Goal: Task Accomplishment & Management: Manage account settings

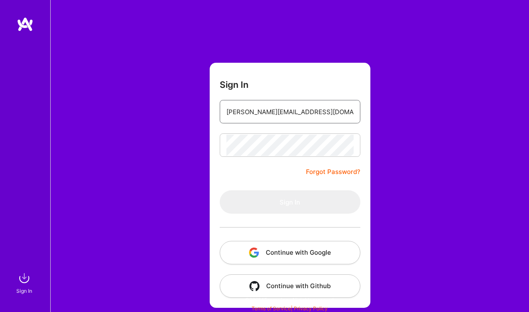
type input "[PERSON_NAME][EMAIL_ADDRESS][DOMAIN_NAME]"
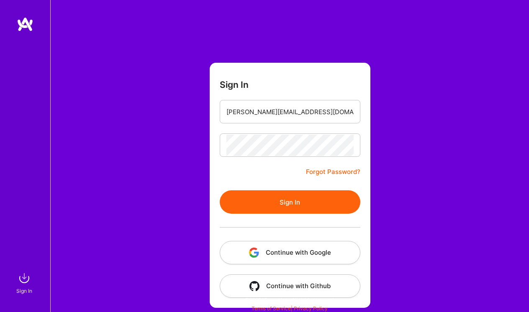
click at [288, 202] on button "Sign In" at bounding box center [290, 201] width 141 height 23
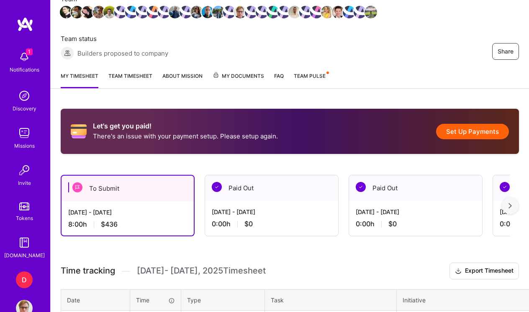
scroll to position [128, 0]
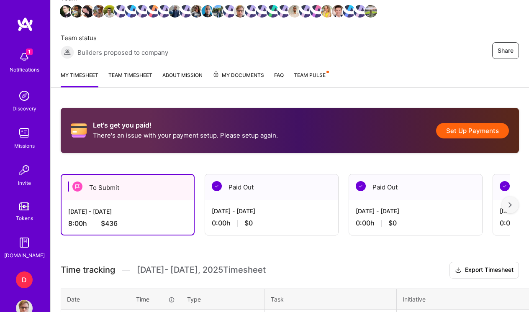
click at [467, 135] on button "Set Up Payments" at bounding box center [472, 130] width 73 height 15
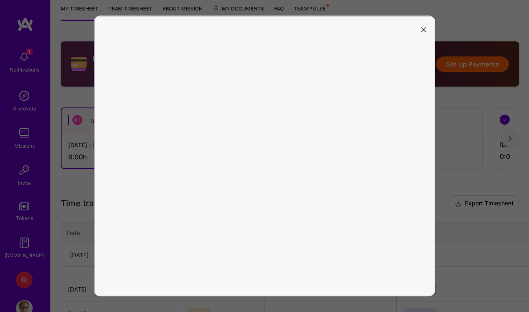
scroll to position [195, 0]
click at [423, 27] on button "modal" at bounding box center [423, 29] width 10 height 14
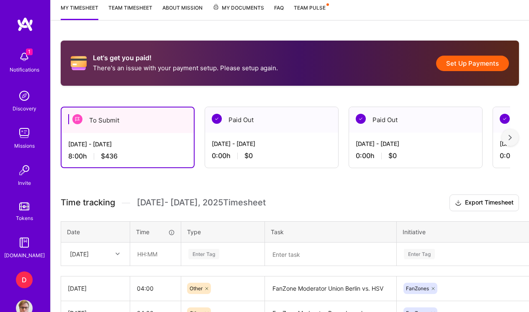
click at [160, 141] on div "[DATE] - [DATE]" at bounding box center [127, 144] width 119 height 9
click at [111, 146] on div "[DATE] - [DATE]" at bounding box center [127, 144] width 119 height 9
click at [107, 121] on div "To Submit" at bounding box center [127, 120] width 132 height 26
click at [78, 117] on img at bounding box center [77, 119] width 10 height 10
click at [69, 120] on div at bounding box center [68, 119] width 1 height 10
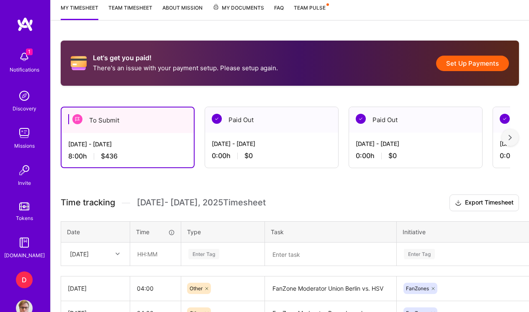
click at [23, 277] on div "D" at bounding box center [24, 279] width 17 height 17
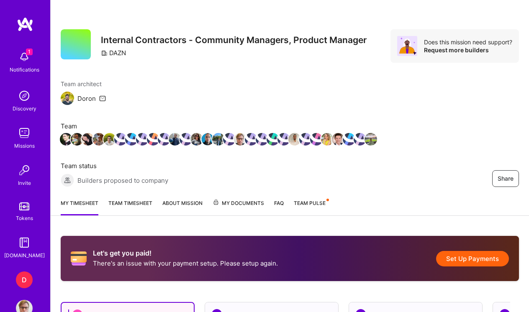
click at [29, 58] on img at bounding box center [24, 57] width 17 height 17
click at [25, 23] on img at bounding box center [25, 24] width 17 height 15
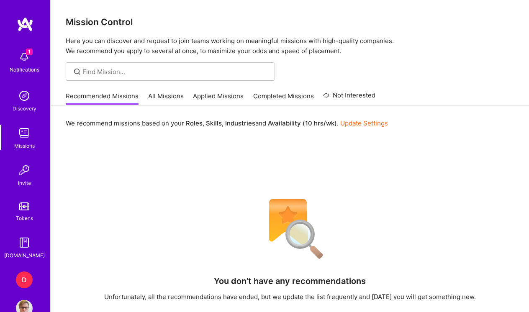
click at [26, 304] on img at bounding box center [24, 308] width 17 height 17
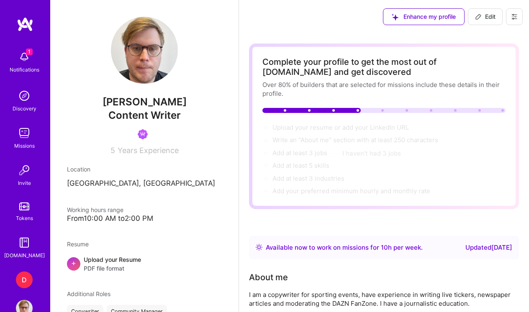
click at [25, 284] on div "D" at bounding box center [24, 279] width 17 height 17
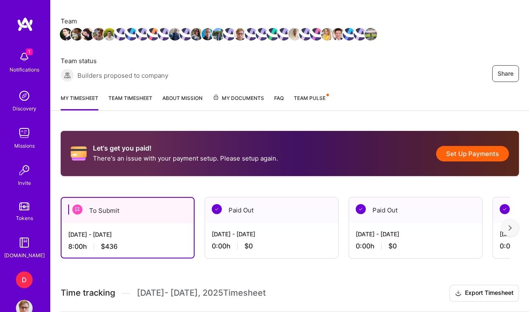
scroll to position [106, 0]
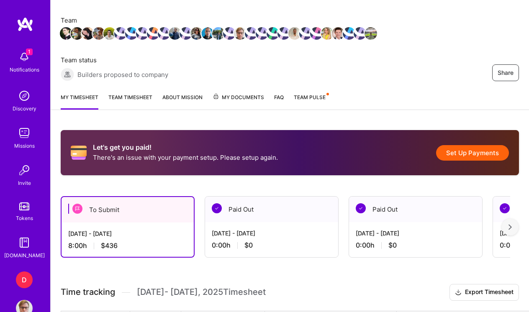
click at [481, 151] on button "Set Up Payments" at bounding box center [472, 152] width 73 height 15
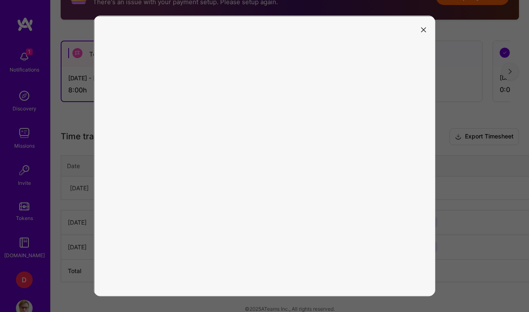
scroll to position [268, 0]
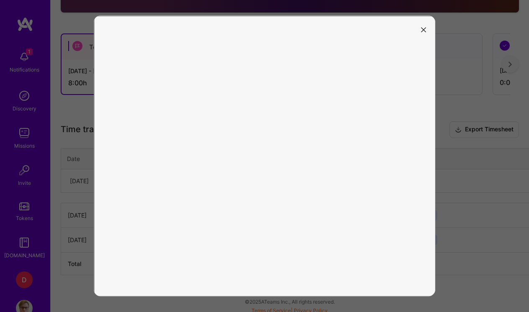
click at [425, 31] on icon "modal" at bounding box center [423, 29] width 5 height 5
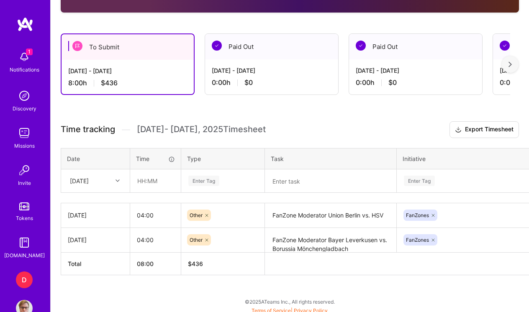
click at [29, 307] on img at bounding box center [24, 308] width 17 height 17
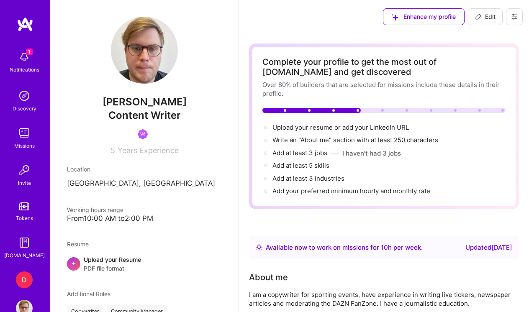
click at [512, 12] on button at bounding box center [514, 16] width 17 height 17
click at [487, 69] on button "Log Out" at bounding box center [491, 78] width 63 height 21
